Goal: Task Accomplishment & Management: Manage account settings

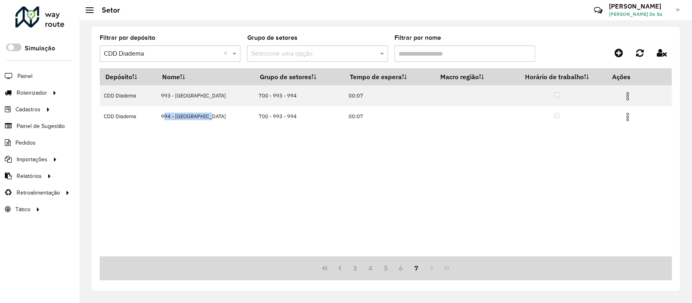
click at [625, 11] on span "[PERSON_NAME] De Sa" at bounding box center [639, 14] width 61 height 7
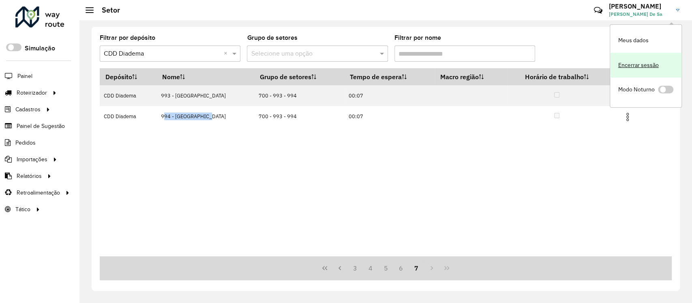
click at [630, 68] on link "Encerrar sessão" at bounding box center [646, 65] width 71 height 25
